Goal: Task Accomplishment & Management: Use online tool/utility

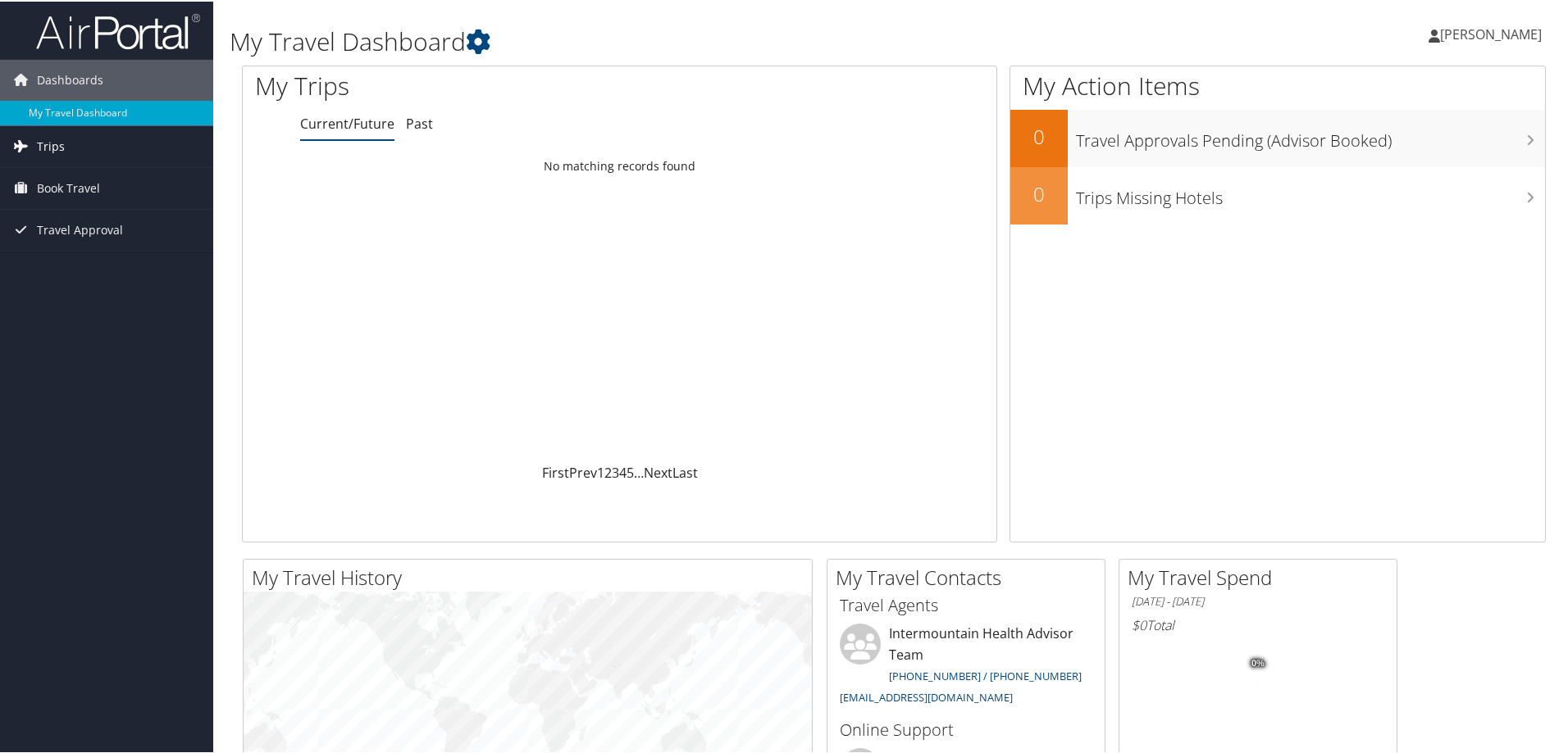
click at [48, 138] on span "Trips" at bounding box center [51, 145] width 28 height 41
click at [70, 254] on span "Book Travel" at bounding box center [69, 261] width 63 height 41
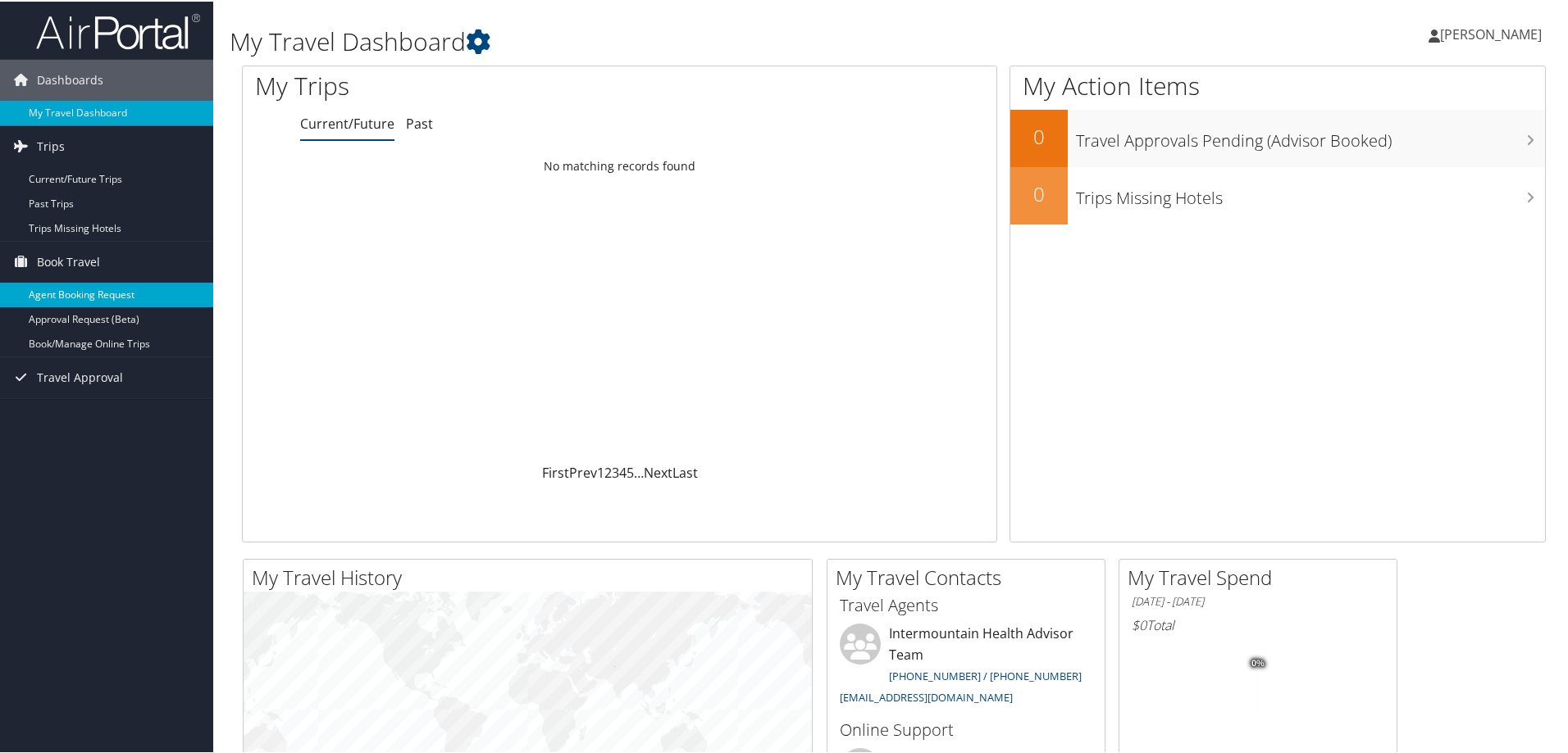
click at [115, 286] on link "Agent Booking Request" at bounding box center [106, 293] width 213 height 25
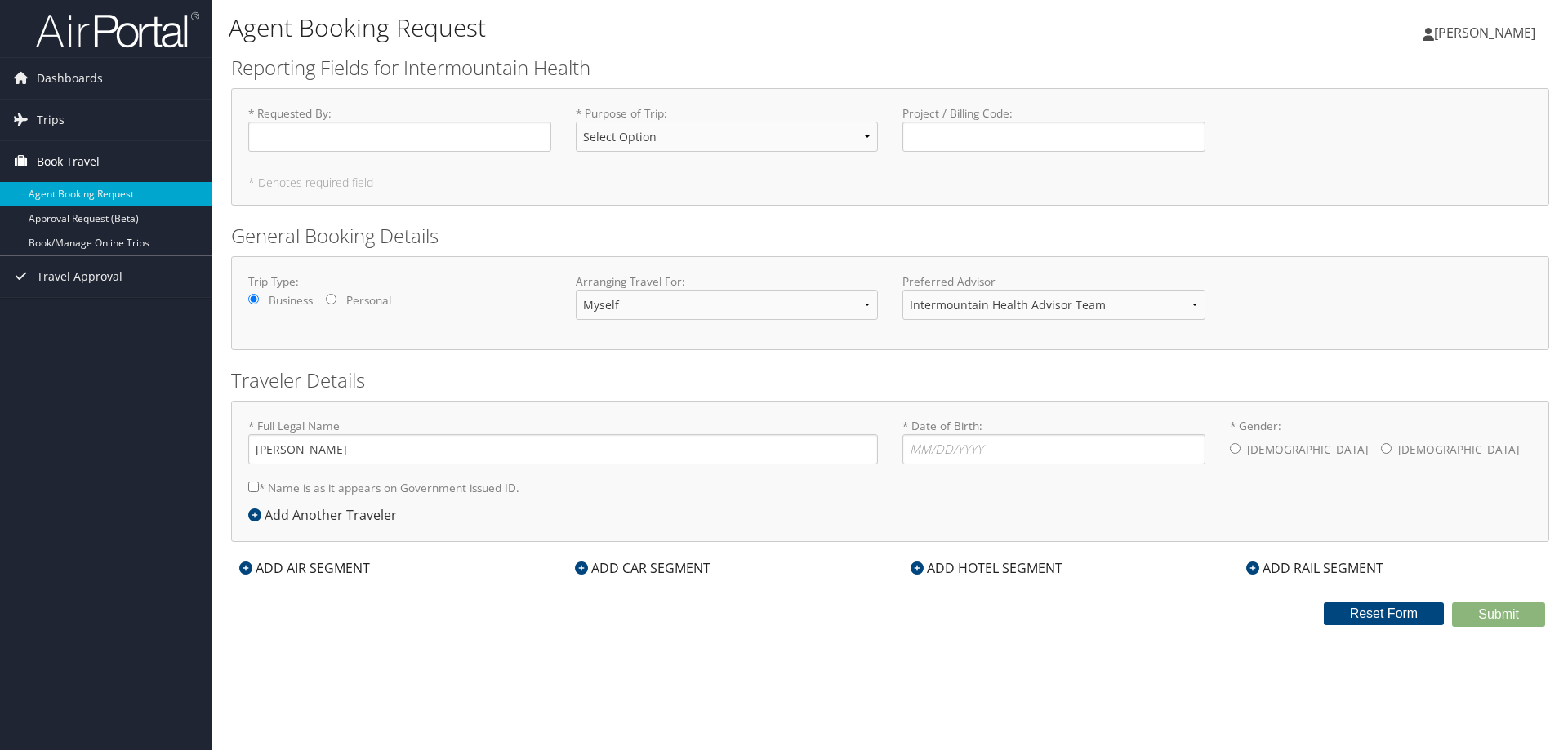
click at [65, 156] on span "Book Travel" at bounding box center [69, 161] width 63 height 41
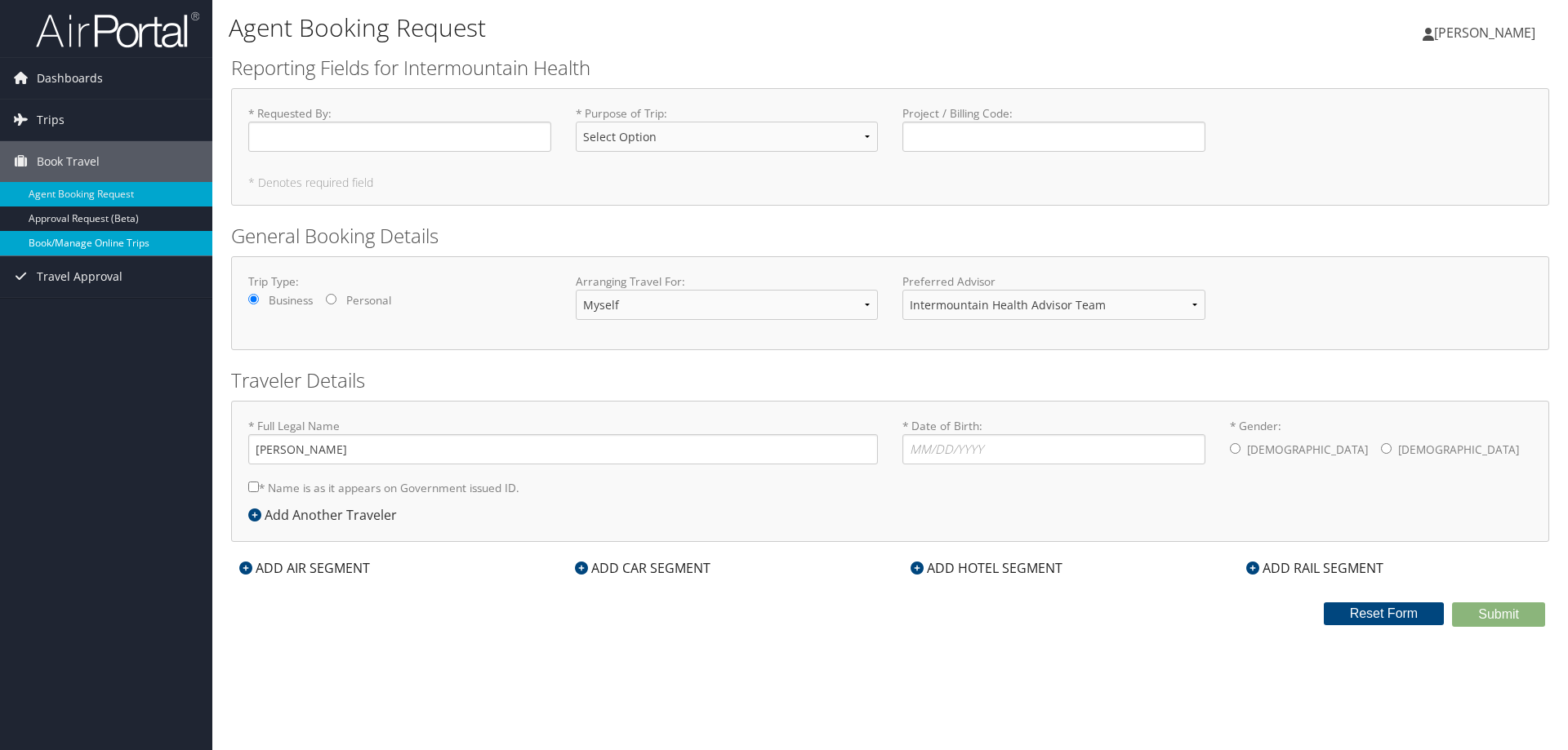
click at [96, 238] on link "Book/Manage Online Trips" at bounding box center [106, 243] width 212 height 25
